Goal: Navigation & Orientation: Find specific page/section

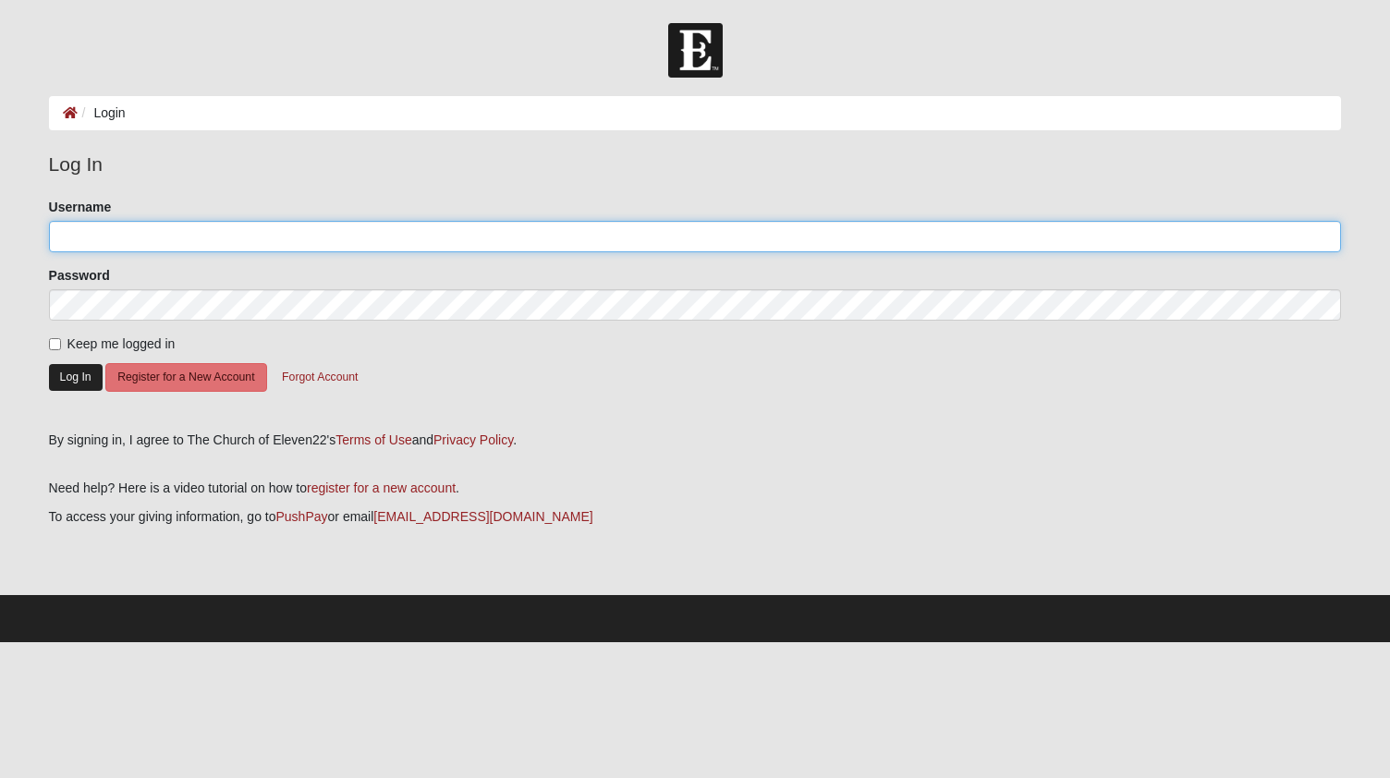
type input "mallyc18"
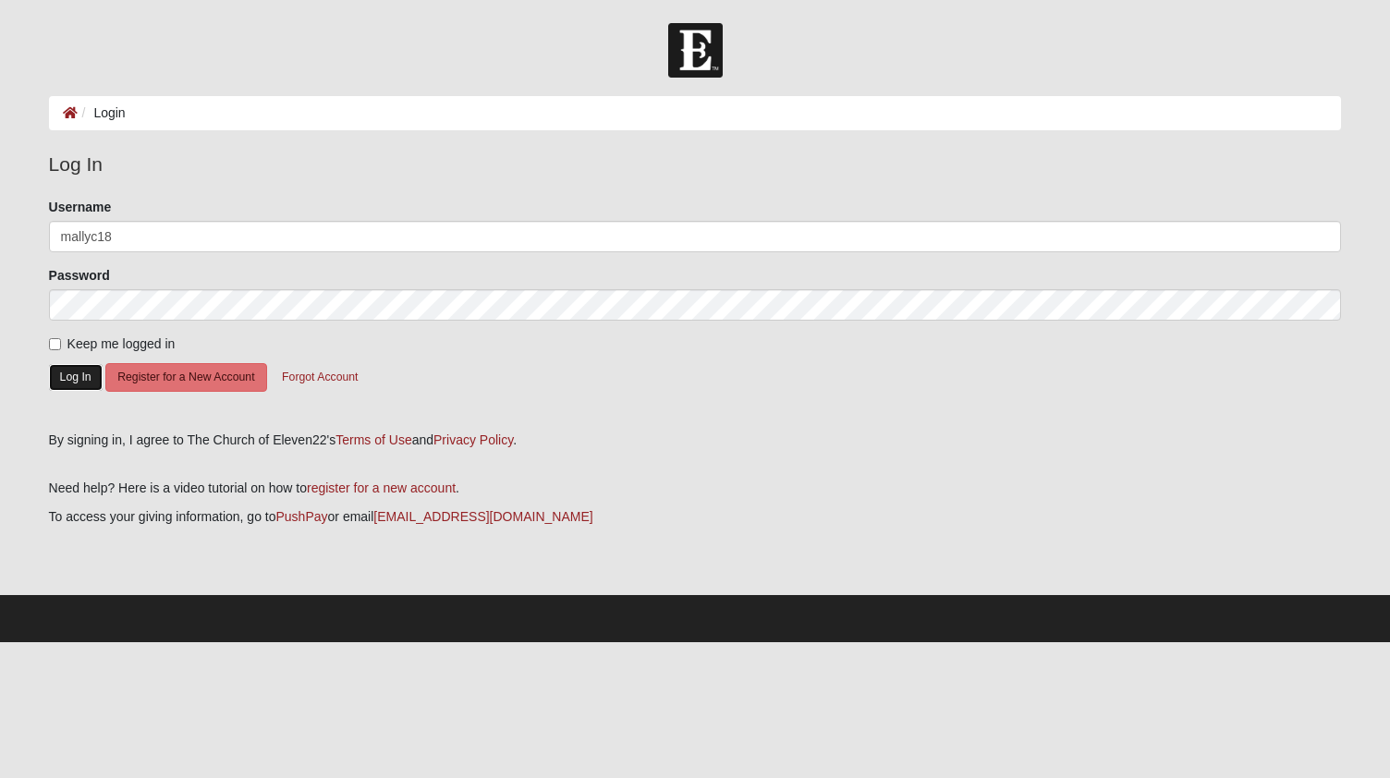
click at [74, 378] on button "Log In" at bounding box center [76, 377] width 54 height 27
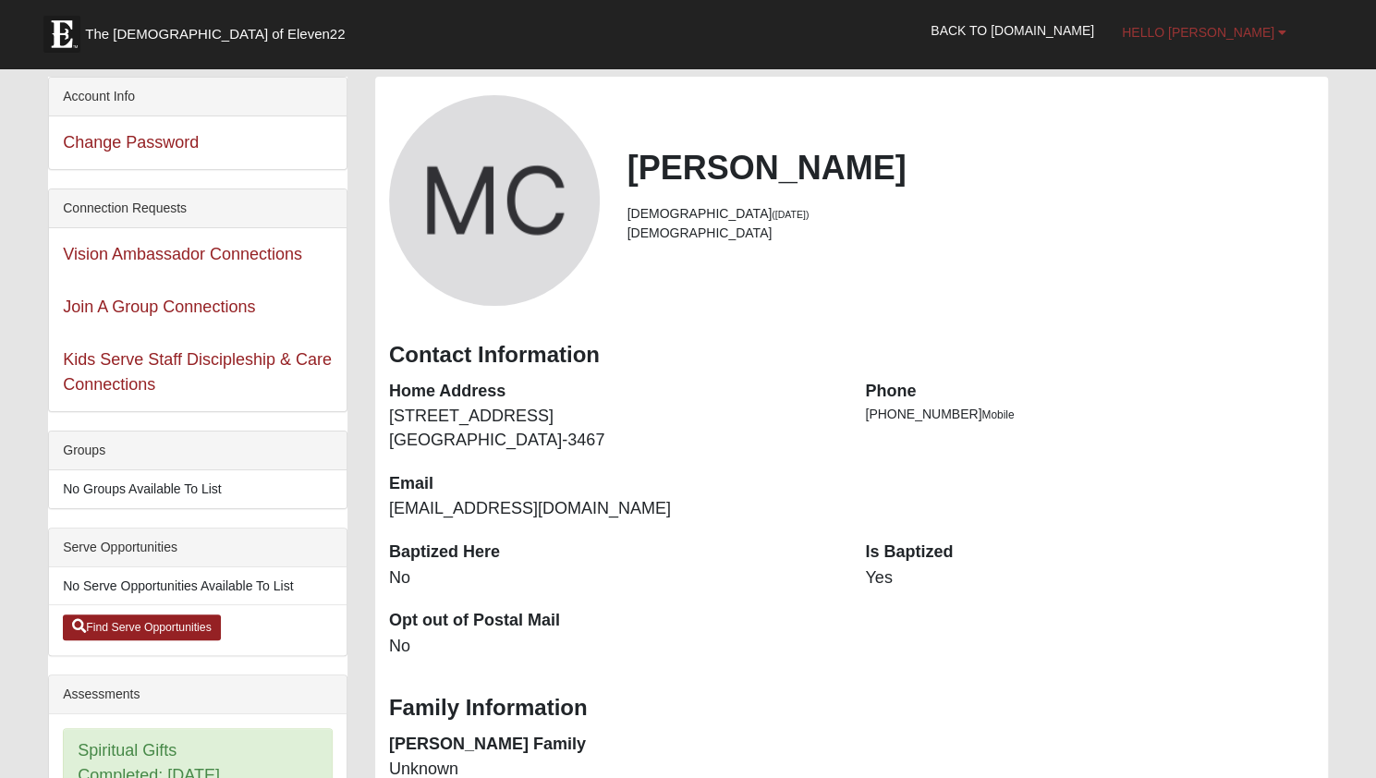
click at [1231, 30] on span "Hello [PERSON_NAME]" at bounding box center [1198, 32] width 152 height 15
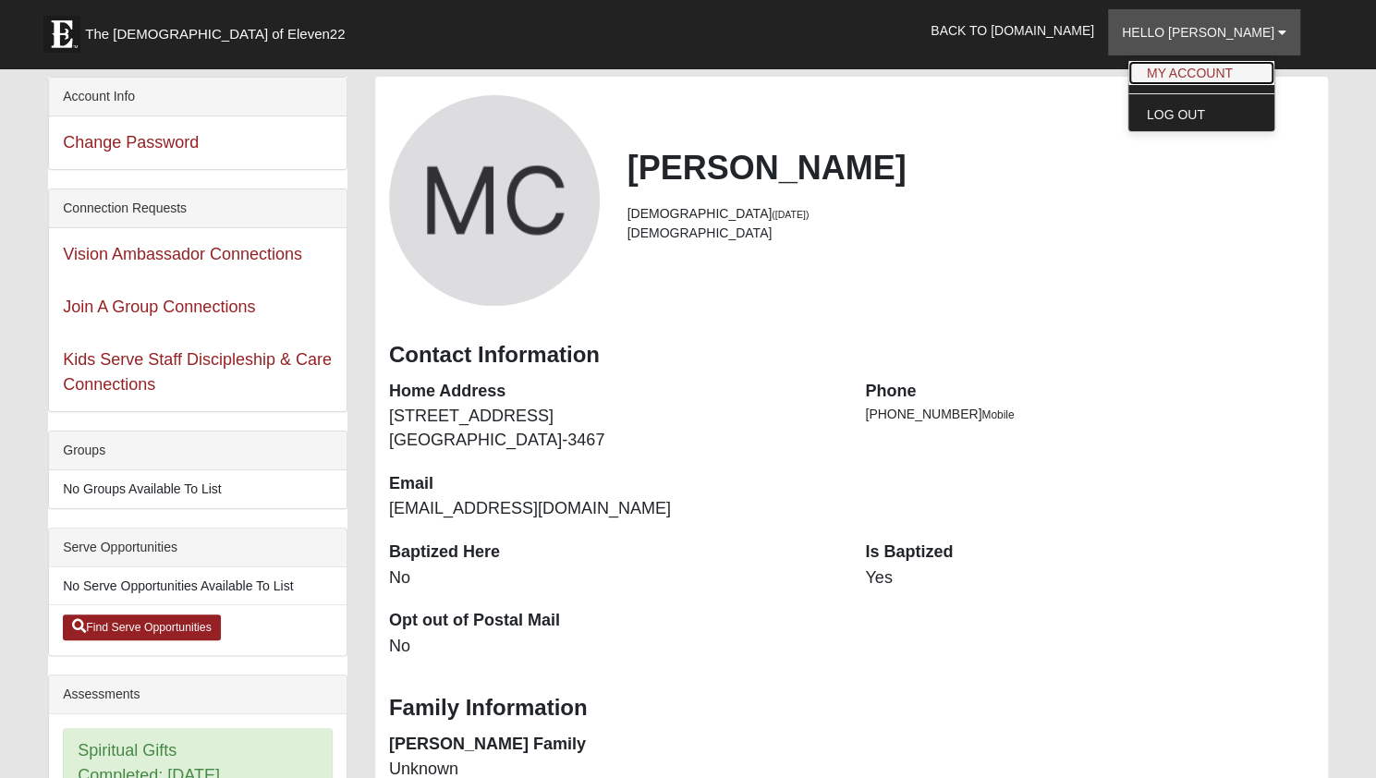
click at [1222, 69] on link "My Account" at bounding box center [1201, 73] width 146 height 24
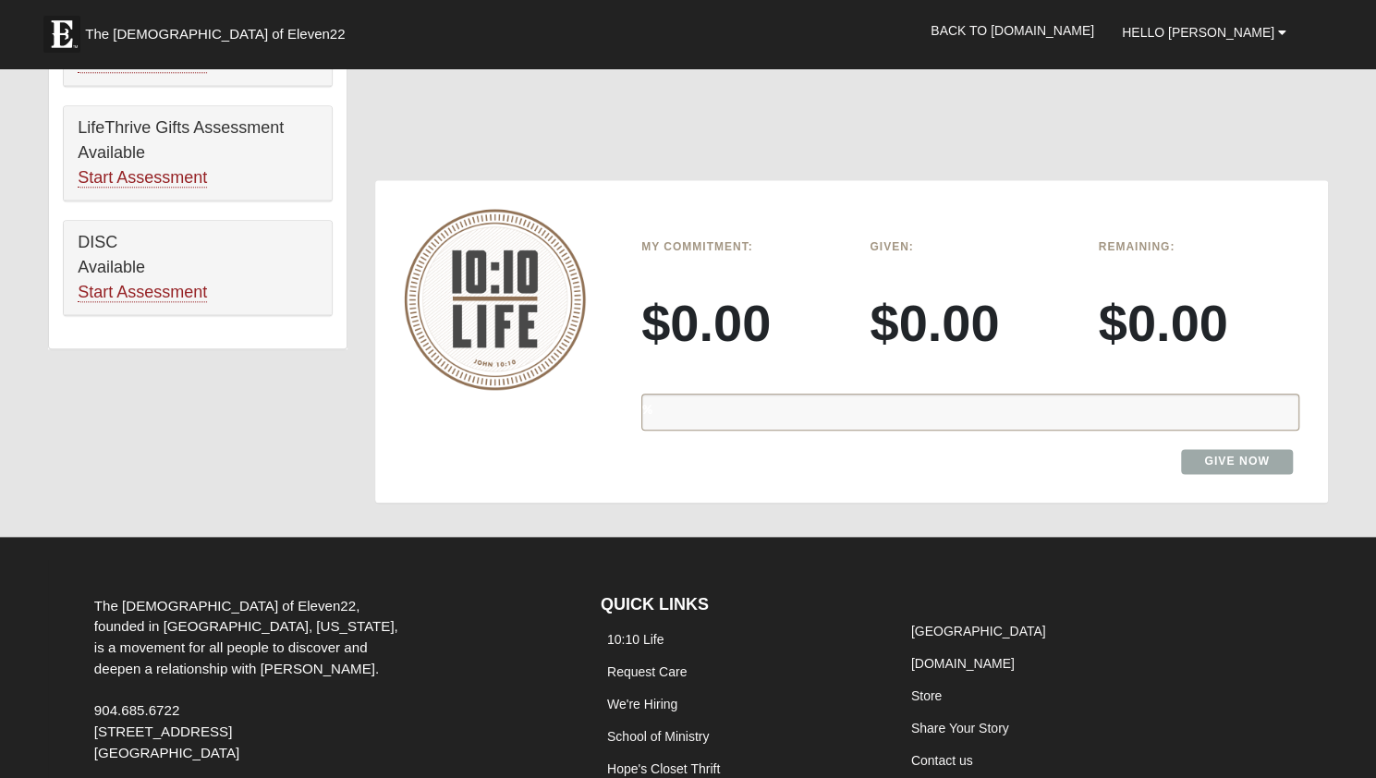
scroll to position [1109, 0]
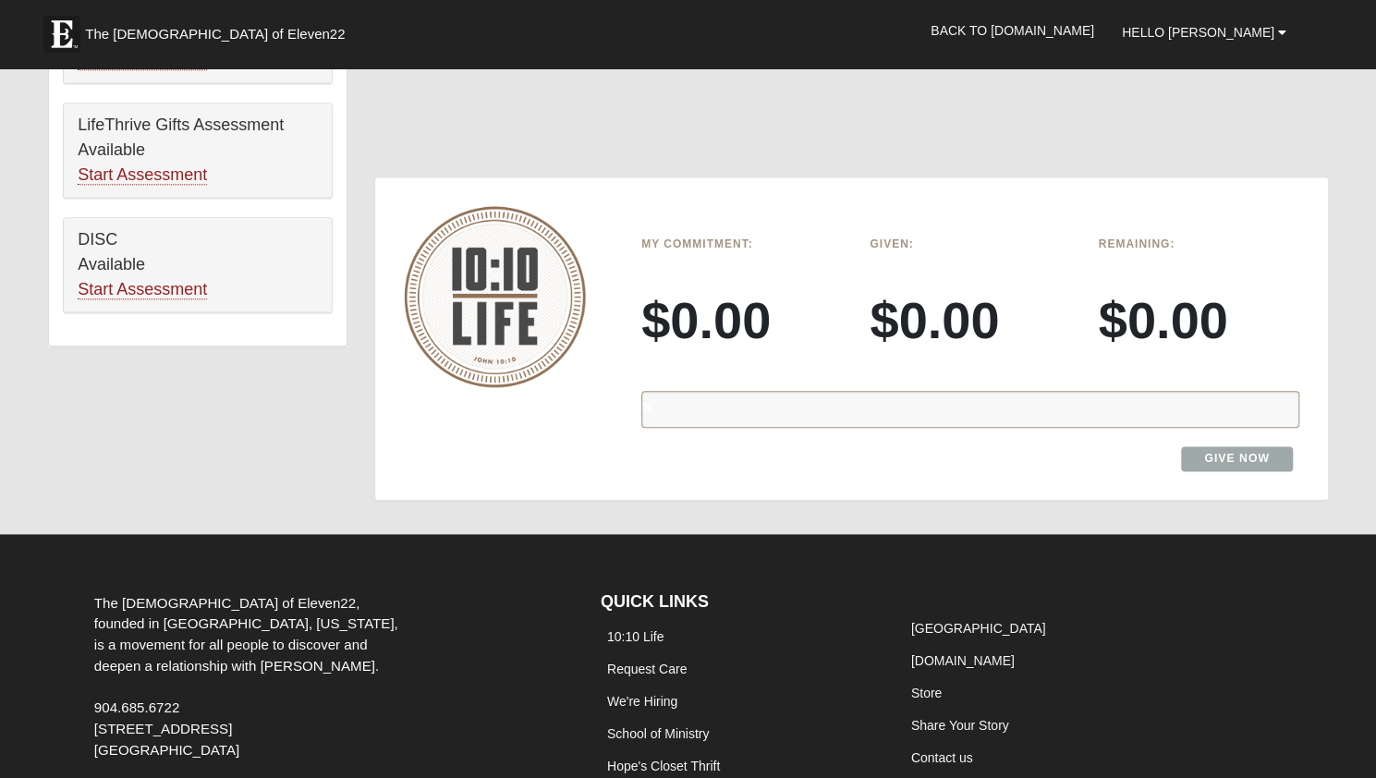
click at [774, 398] on div "%" at bounding box center [970, 409] width 658 height 37
click at [647, 329] on h3 "$0.00" at bounding box center [741, 320] width 201 height 62
click at [1229, 451] on link "Give Now" at bounding box center [1237, 458] width 112 height 25
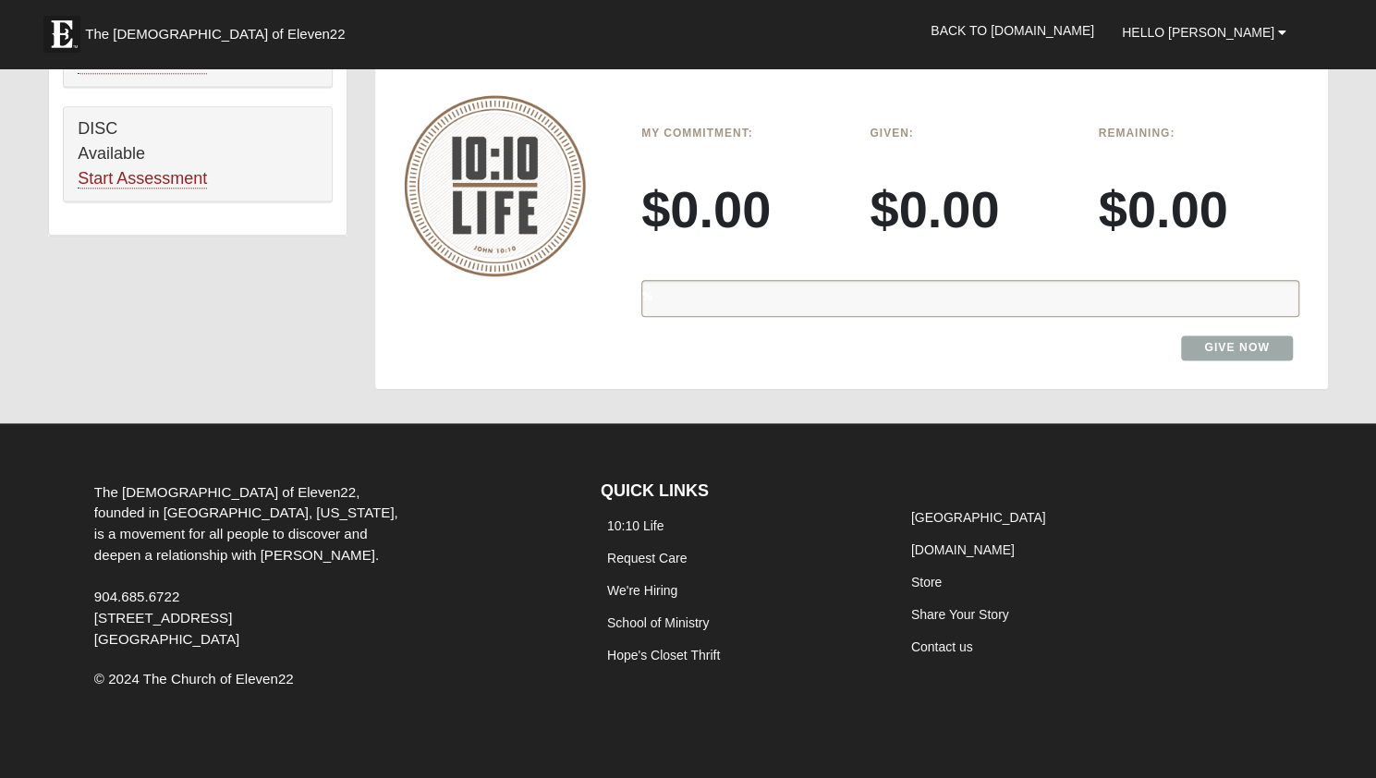
scroll to position [1236, 0]
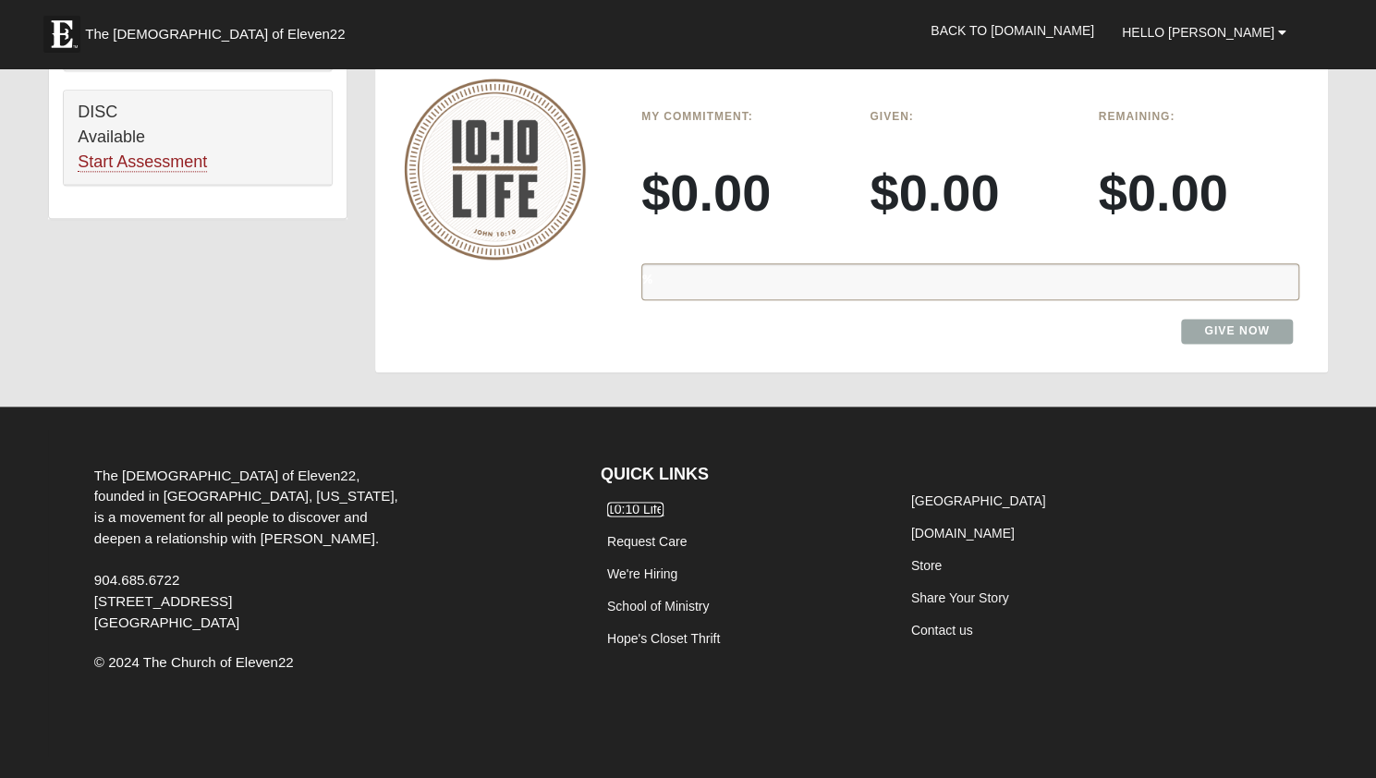
click at [620, 507] on link "10:10 Life" at bounding box center [635, 509] width 57 height 15
